Goal: Check status: Check status

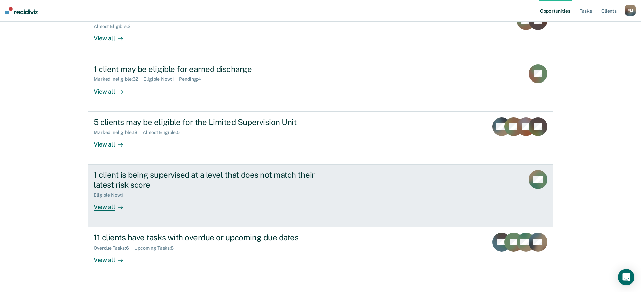
scroll to position [105, 0]
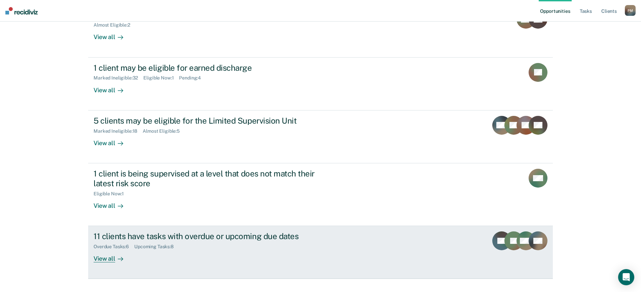
click at [95, 249] on div "View all" at bounding box center [113, 255] width 38 height 13
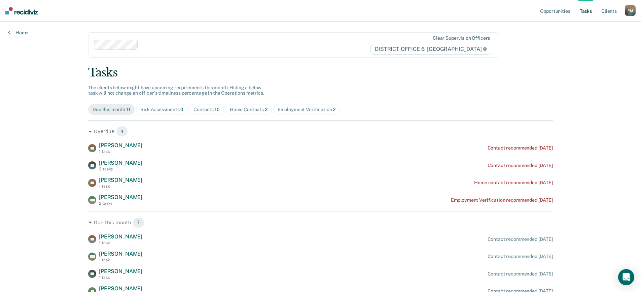
scroll to position [34, 0]
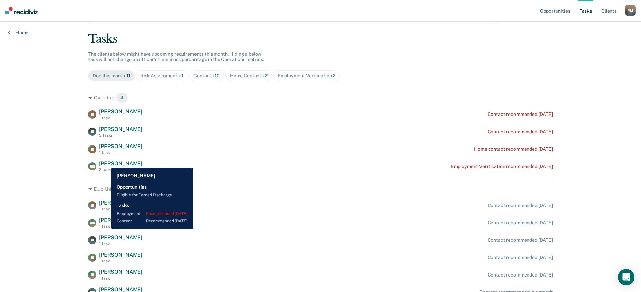
click at [106, 163] on span "[PERSON_NAME]" at bounding box center [120, 163] width 43 height 6
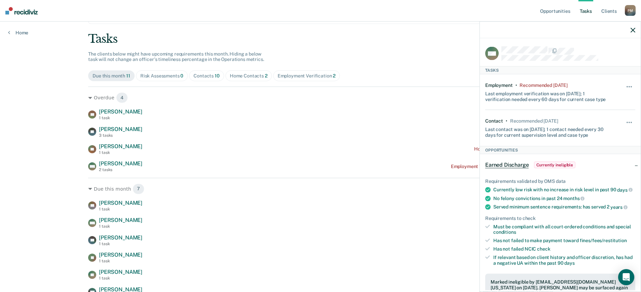
click at [562, 165] on span "Currently ineligible" at bounding box center [554, 165] width 41 height 7
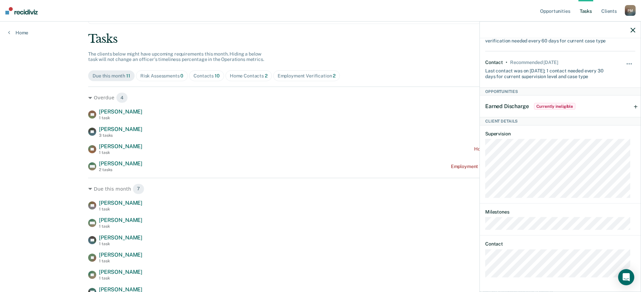
scroll to position [67, 0]
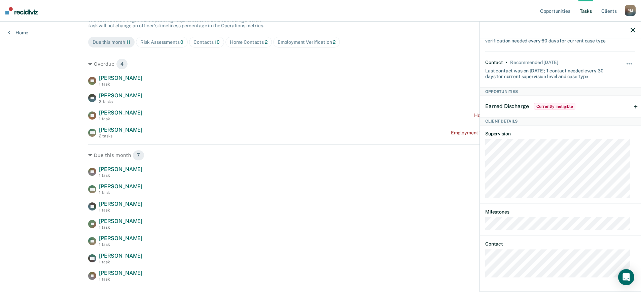
click at [633, 29] on icon "button" at bounding box center [633, 30] width 5 height 5
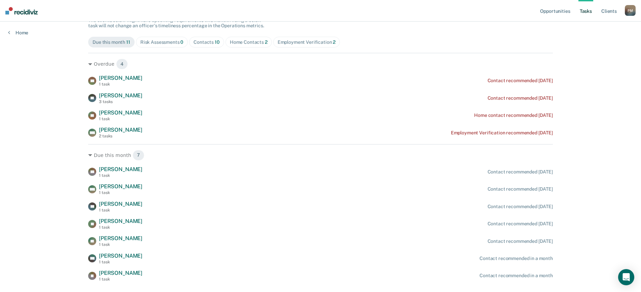
click at [239, 44] on div "Home Contacts 2" at bounding box center [249, 42] width 38 height 6
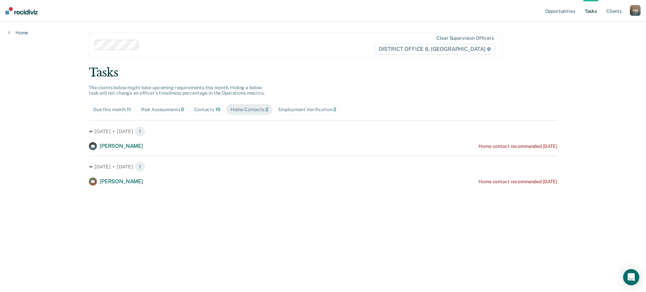
click at [8, 34] on div "Home" at bounding box center [18, 29] width 36 height 14
click at [10, 33] on link "Home" at bounding box center [18, 33] width 20 height 6
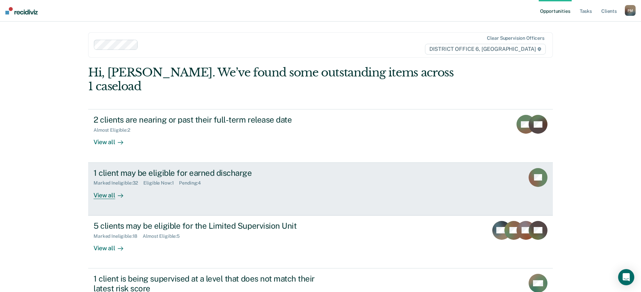
click at [106, 186] on div "View all" at bounding box center [113, 192] width 38 height 13
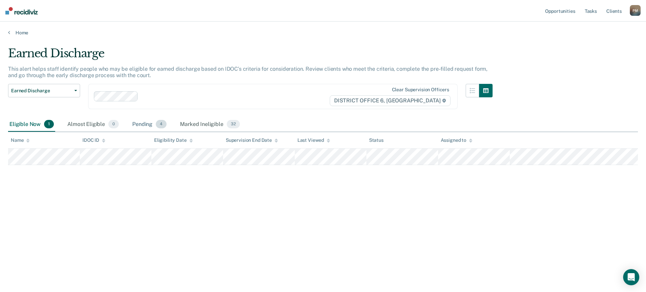
click at [145, 126] on div "Pending 4" at bounding box center [149, 124] width 37 height 15
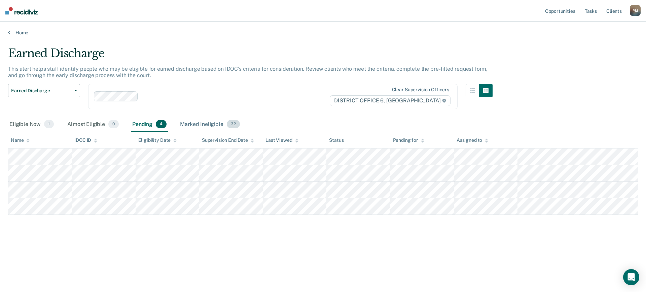
click at [210, 126] on div "Marked Ineligible 32" at bounding box center [210, 124] width 62 height 15
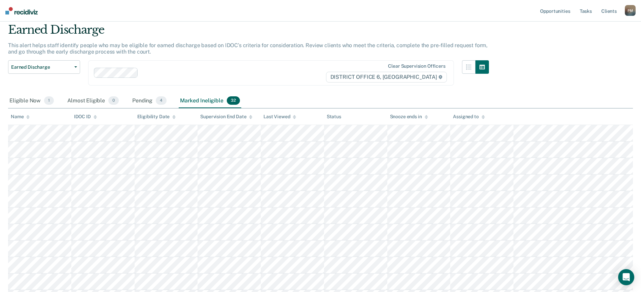
scroll to position [34, 0]
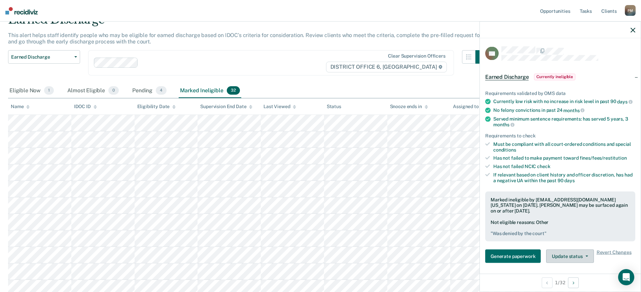
click at [574, 261] on button "Update status" at bounding box center [569, 255] width 47 height 13
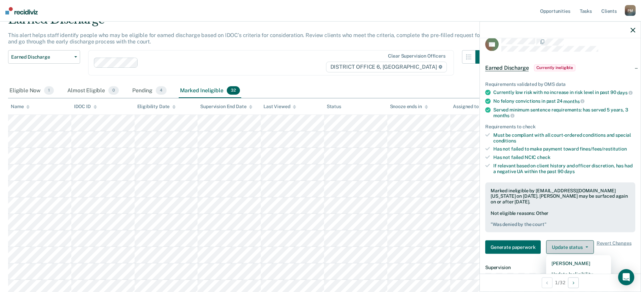
click at [575, 254] on button "Update status" at bounding box center [569, 246] width 47 height 13
click at [582, 248] on button "Update status" at bounding box center [569, 246] width 47 height 13
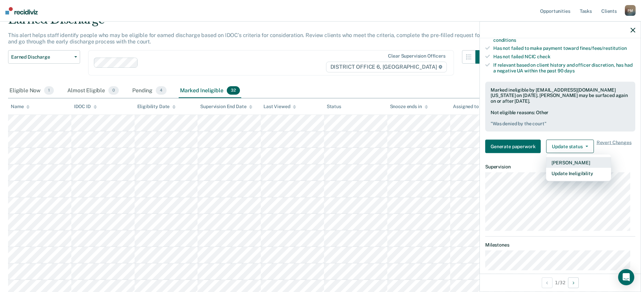
scroll to position [110, 0]
click at [560, 178] on button "Update Ineligibility" at bounding box center [578, 173] width 65 height 11
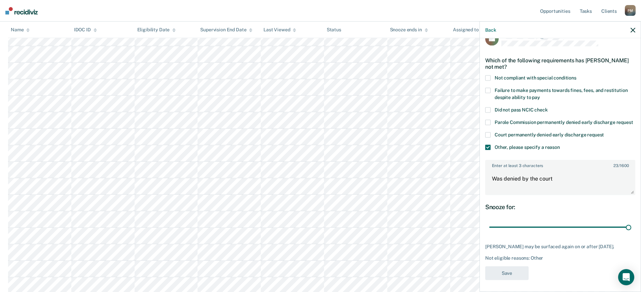
scroll to position [23, 0]
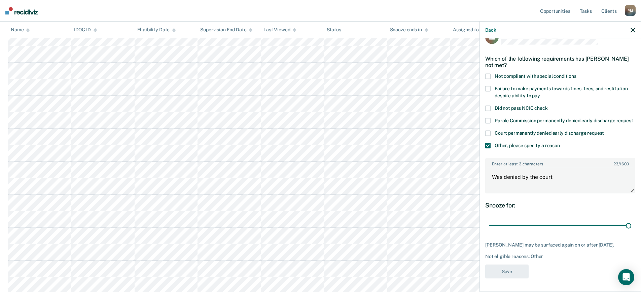
click at [633, 30] on icon "button" at bounding box center [633, 30] width 5 height 5
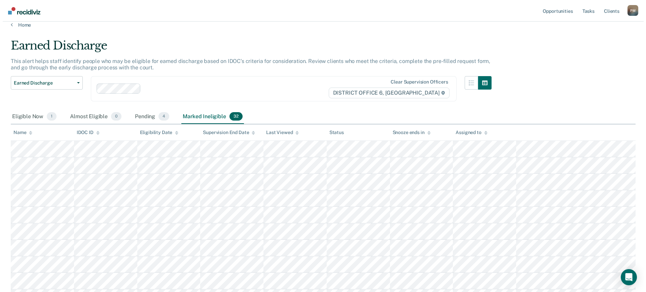
scroll to position [0, 0]
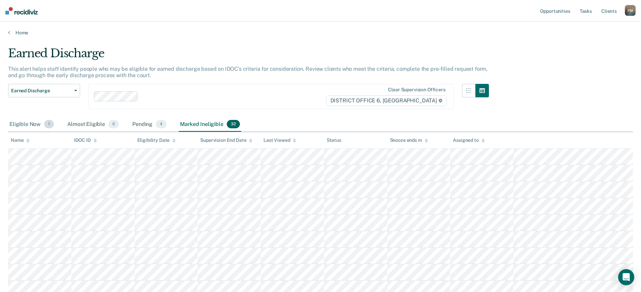
click at [15, 123] on div "Eligible Now 1" at bounding box center [31, 124] width 47 height 15
